Goal: Purchase product/service

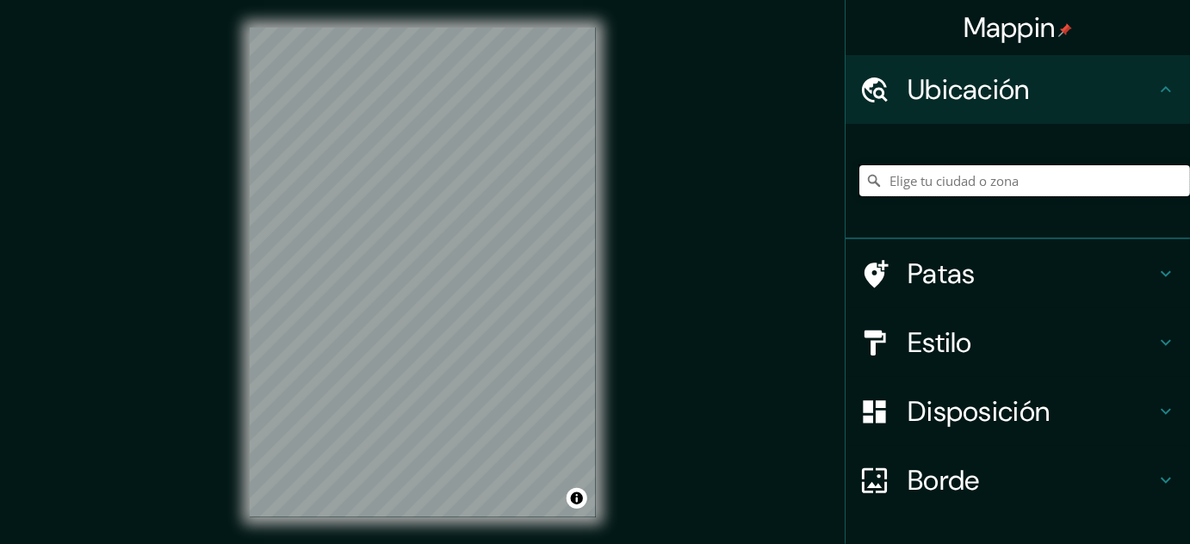
click at [959, 186] on input "Elige tu ciudad o zona" at bounding box center [1024, 180] width 331 height 31
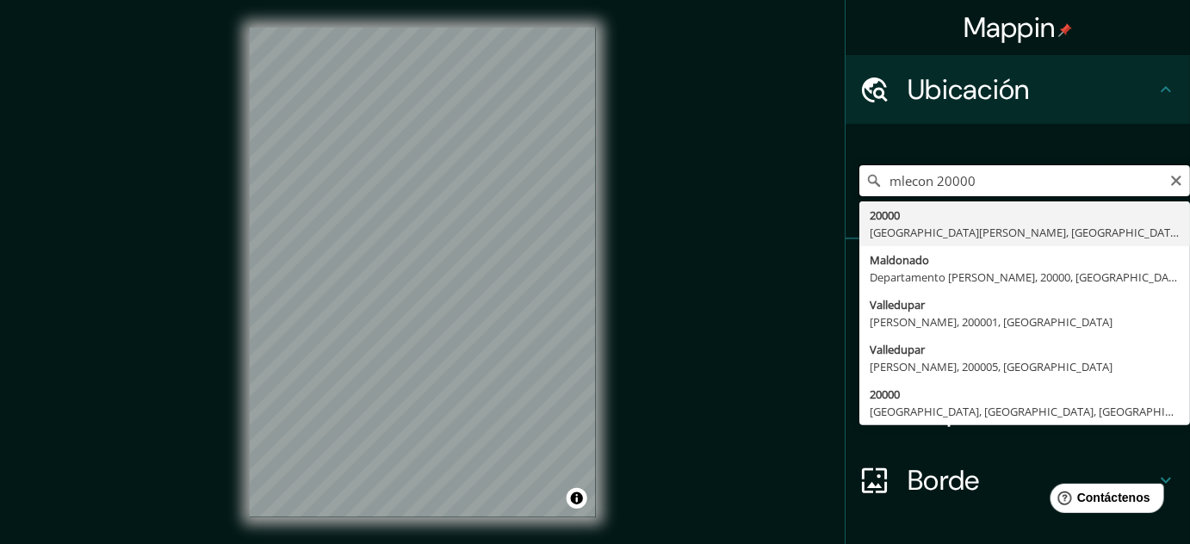
click at [890, 183] on input "mlecon 20000" at bounding box center [1024, 180] width 331 height 31
click at [996, 178] on input "malecon 20000" at bounding box center [1024, 180] width 331 height 31
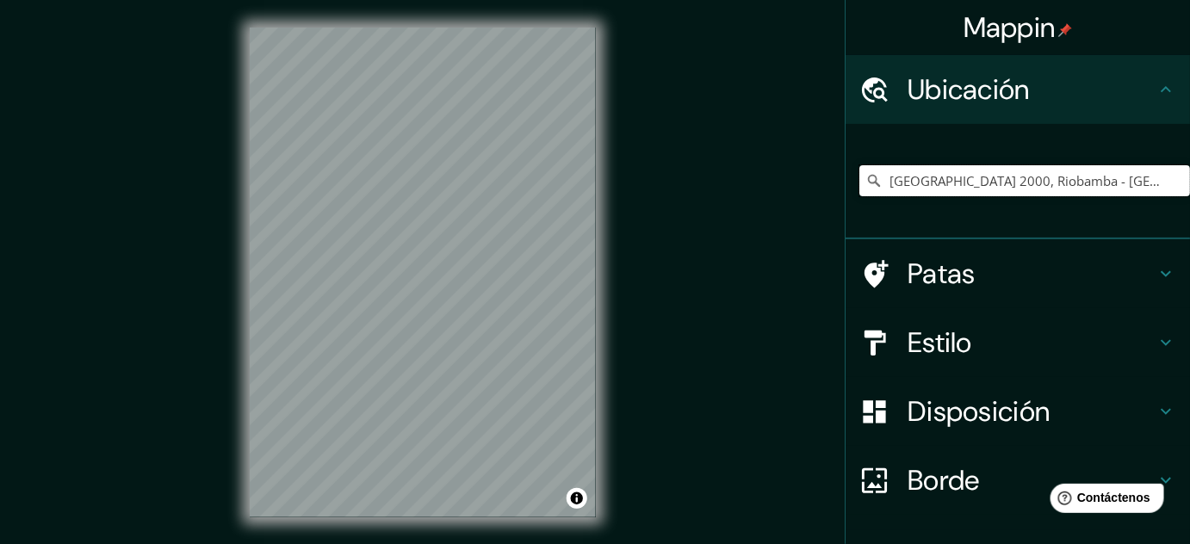
type input "[GEOGRAPHIC_DATA] 2000, Riobamba - [GEOGRAPHIC_DATA], 060104, [GEOGRAPHIC_DATA]"
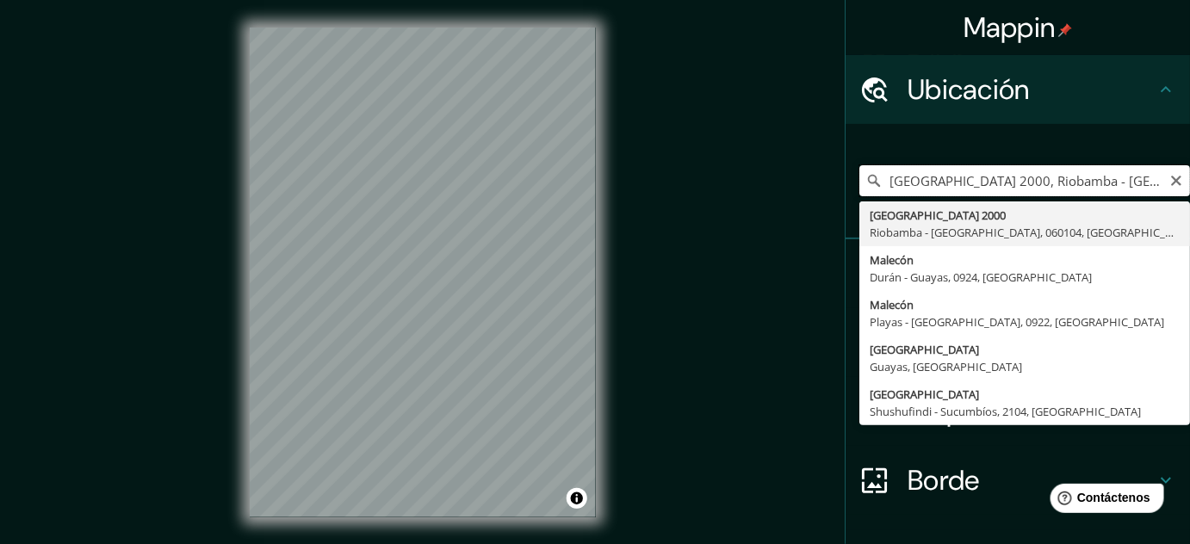
click at [1047, 178] on input "[GEOGRAPHIC_DATA] 2000, Riobamba - [GEOGRAPHIC_DATA], 060104, [GEOGRAPHIC_DATA]" at bounding box center [1024, 180] width 331 height 31
click at [1171, 182] on icon "Claro" at bounding box center [1176, 181] width 10 height 10
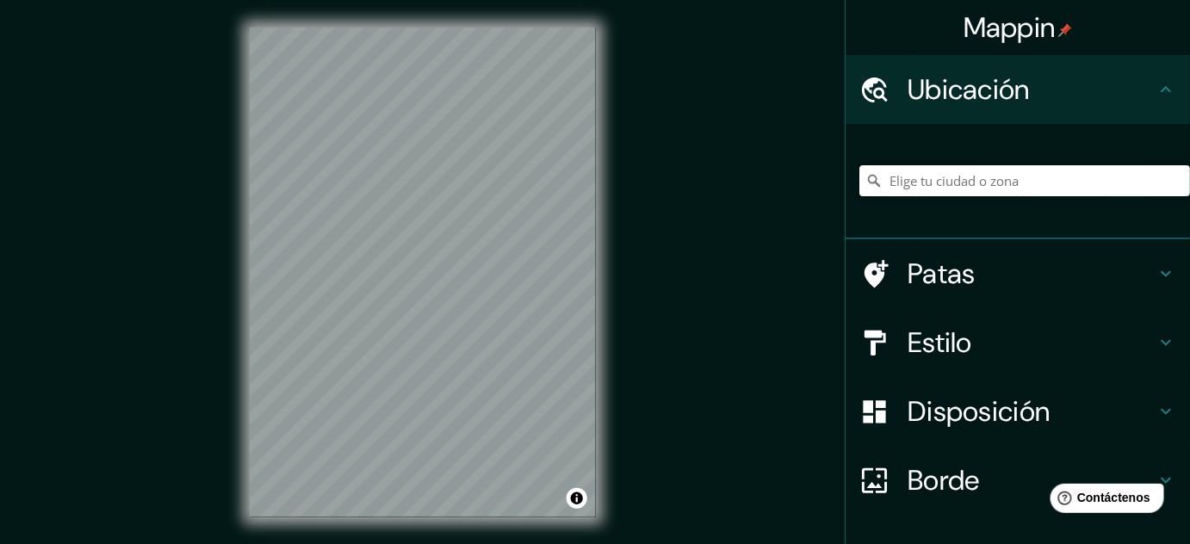
paste input "Malecón 2000 ([GEOGRAPHIC_DATA], [GEOGRAPHIC_DATA])"
type input "[GEOGRAPHIC_DATA] 2000, Riobamba - [GEOGRAPHIC_DATA], 060104, [GEOGRAPHIC_DATA]"
click at [1171, 183] on icon "Claro" at bounding box center [1176, 181] width 10 height 10
paste input "Malecón 2000 ([GEOGRAPHIC_DATA], [GEOGRAPHIC_DATA])"
type input "[GEOGRAPHIC_DATA] 2000, Riobamba - [GEOGRAPHIC_DATA], 060104, [GEOGRAPHIC_DATA]"
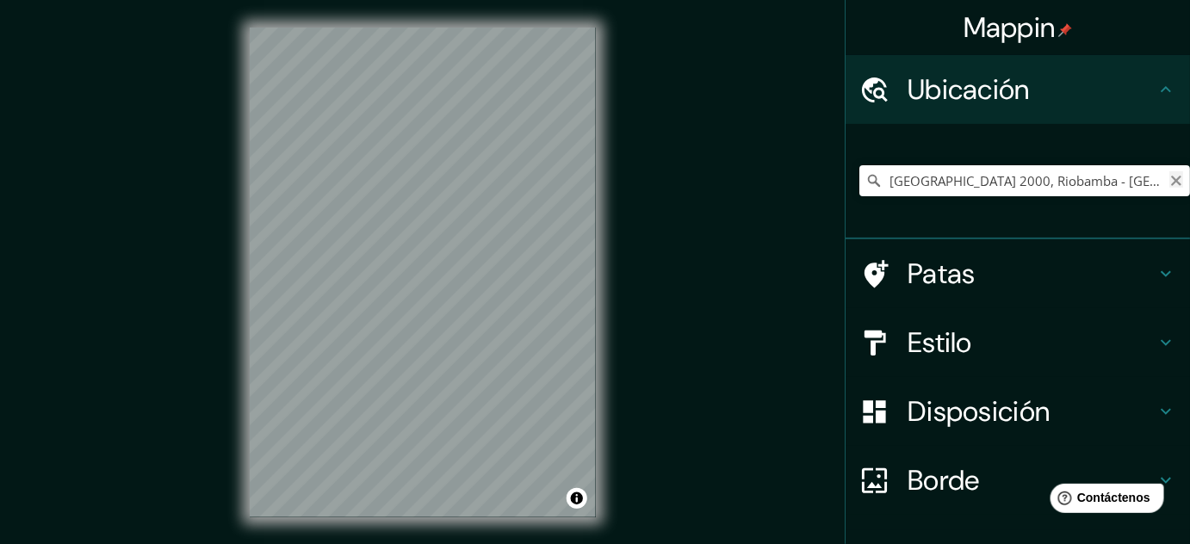
click at [1169, 185] on icon "Claro" at bounding box center [1176, 181] width 14 height 14
click at [992, 191] on input "Elige tu ciudad o zona" at bounding box center [1024, 180] width 331 height 31
paste input "Malecón 2000 ([GEOGRAPHIC_DATA], [GEOGRAPHIC_DATA])"
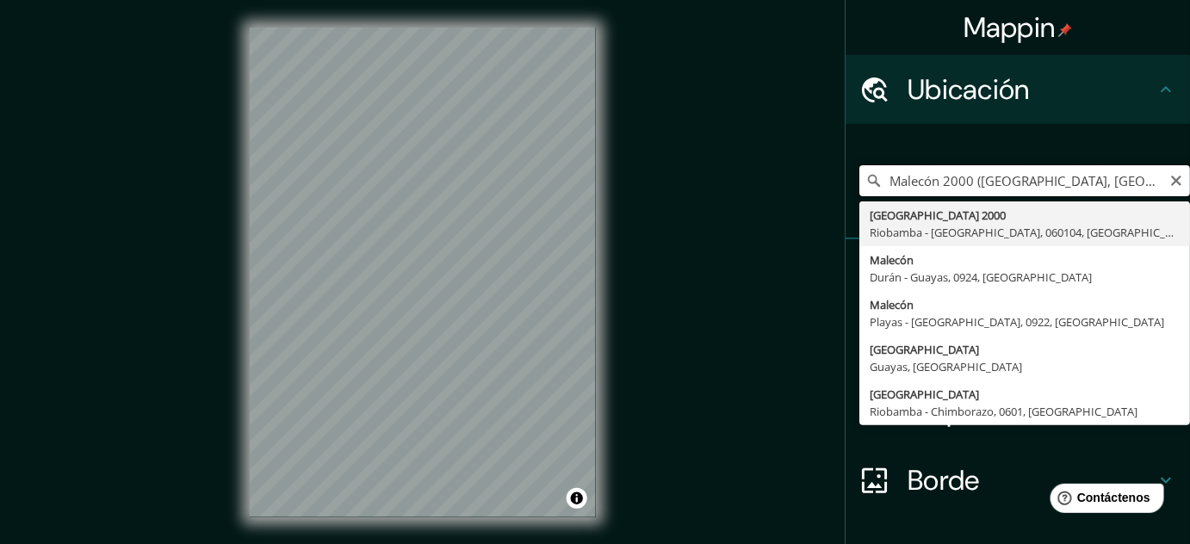
click at [932, 181] on input "Malecón 2000 ([GEOGRAPHIC_DATA], [GEOGRAPHIC_DATA])" at bounding box center [1024, 180] width 331 height 31
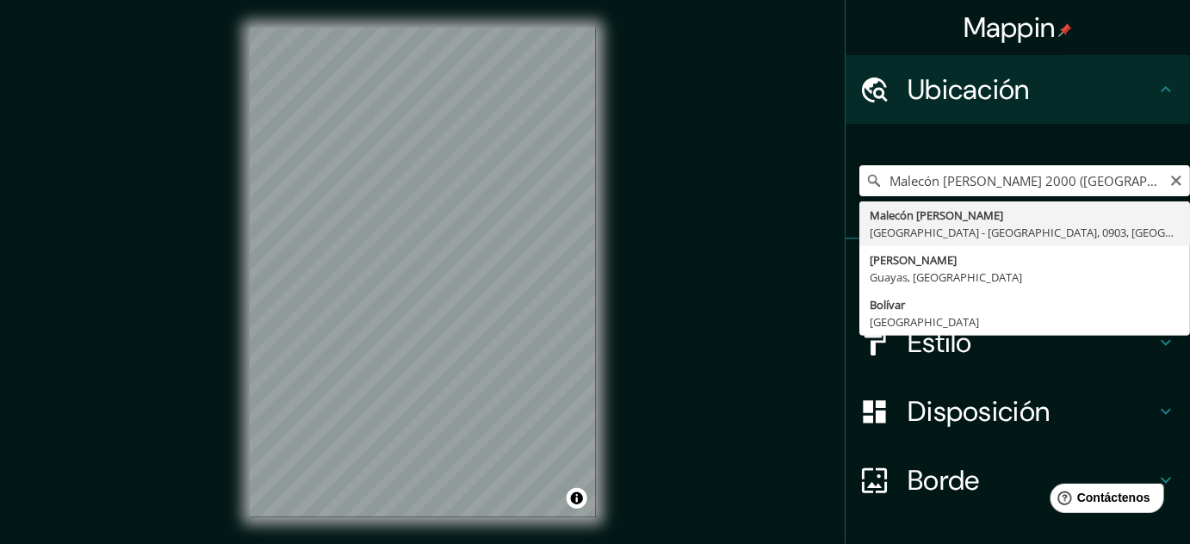
type input "[PERSON_NAME], [GEOGRAPHIC_DATA] - [GEOGRAPHIC_DATA], 0903, [GEOGRAPHIC_DATA]"
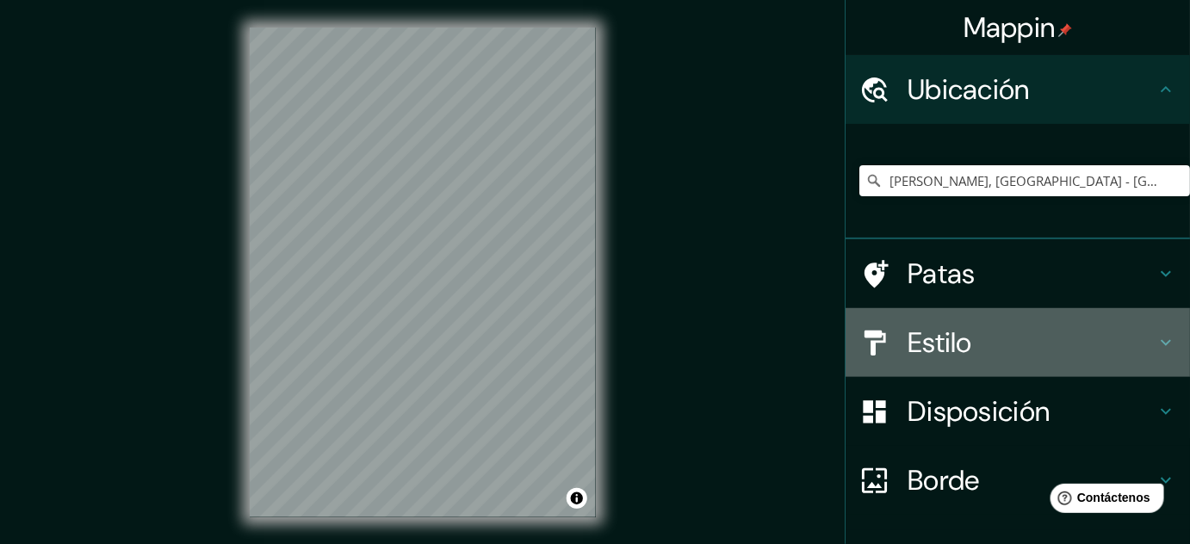
click at [939, 345] on font "Estilo" at bounding box center [940, 343] width 65 height 36
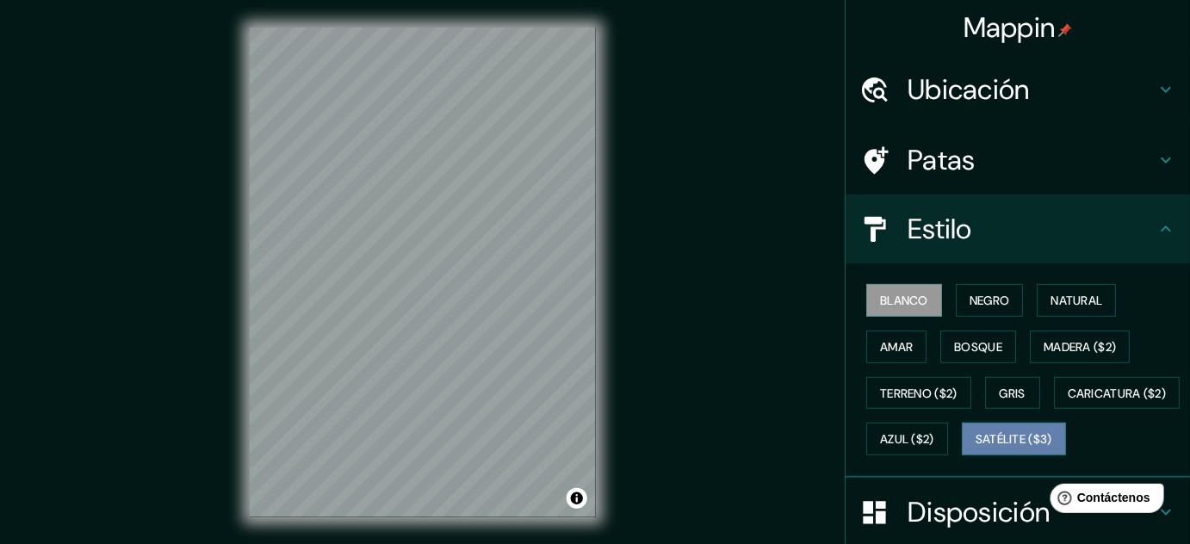
click at [976, 448] on font "Satélite ($3)" at bounding box center [1014, 439] width 77 height 15
click at [904, 299] on font "Blanco" at bounding box center [904, 300] width 48 height 15
